Goal: Task Accomplishment & Management: Use online tool/utility

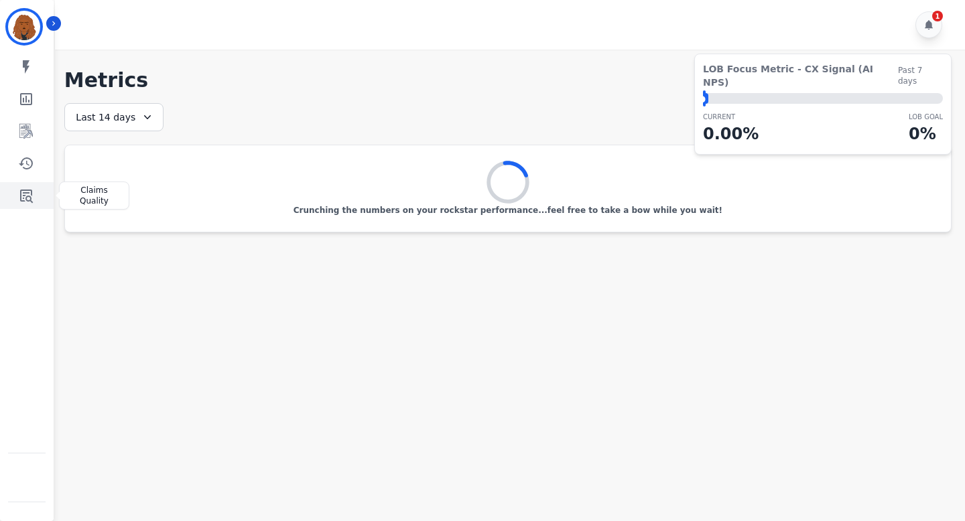
click at [34, 196] on link "Sidebar" at bounding box center [28, 195] width 52 height 27
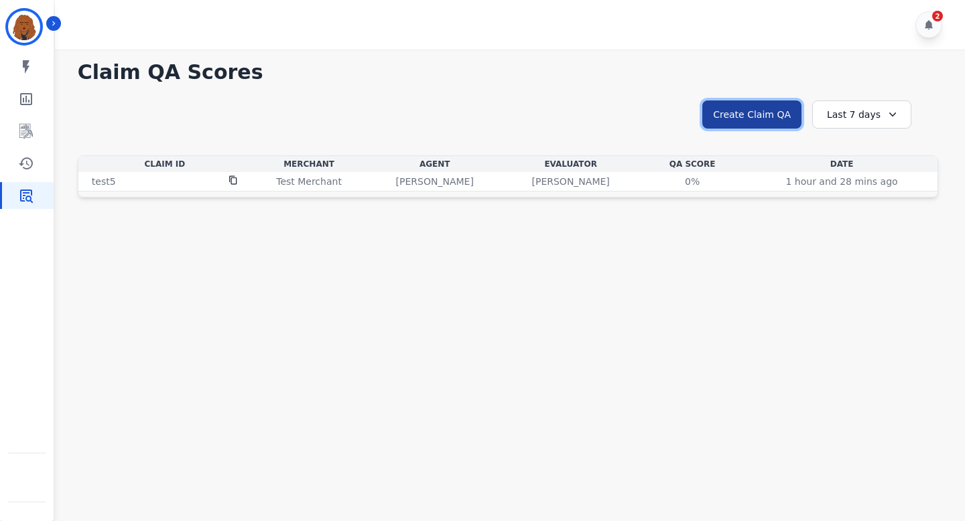
click at [745, 115] on button "Create Claim QA" at bounding box center [751, 114] width 99 height 28
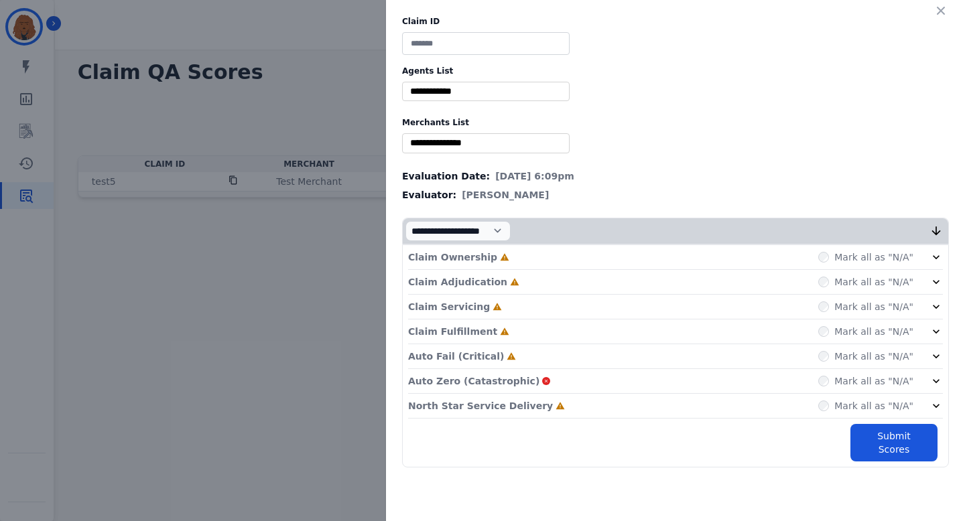
click at [336, 101] on div "**********" at bounding box center [482, 260] width 965 height 521
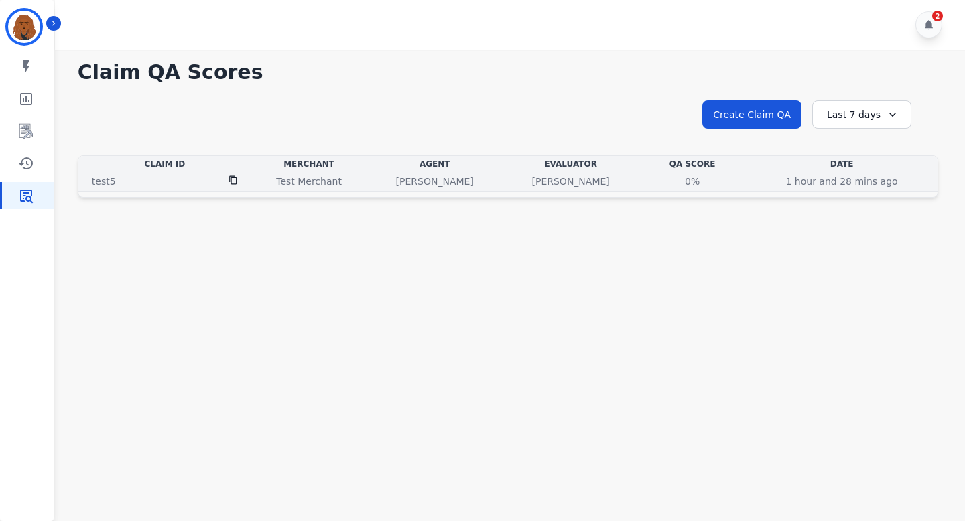
click at [686, 188] on td "0% See QA score details" at bounding box center [691, 181] width 107 height 19
click at [686, 188] on div "0%" at bounding box center [692, 181] width 60 height 13
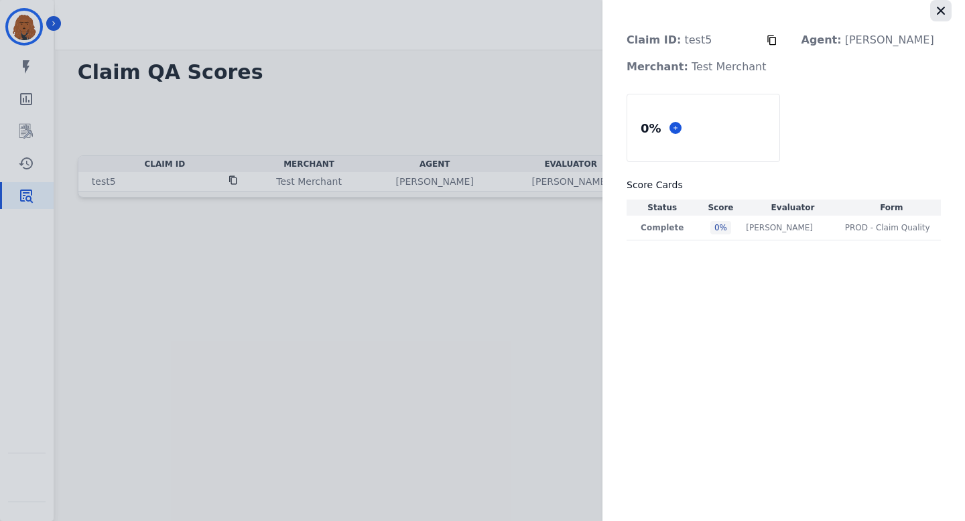
click at [944, 7] on icon "button" at bounding box center [940, 10] width 13 height 13
